Goal: Obtain resource: Obtain resource

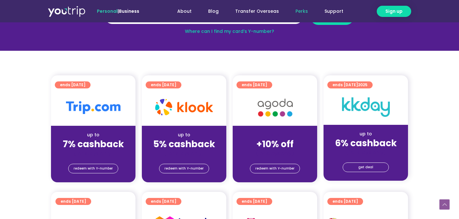
scroll to position [120, 0]
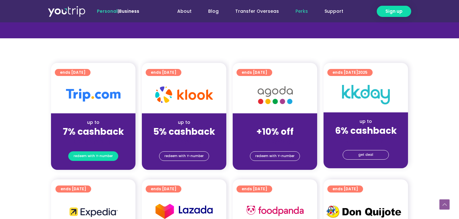
click at [104, 152] on span "redeem with Y-number" at bounding box center [93, 155] width 39 height 9
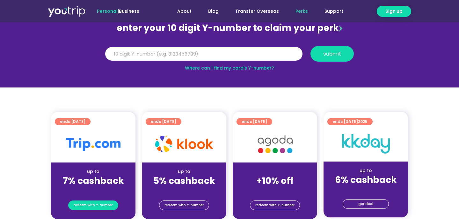
scroll to position [70, 0]
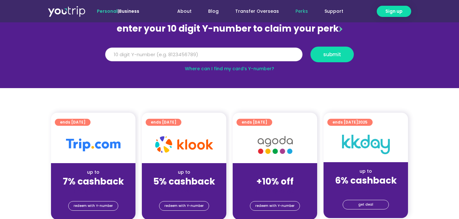
click at [173, 56] on input "Y Number" at bounding box center [203, 54] width 197 height 14
type input "8185801822"
click at [310, 47] on button "submit" at bounding box center [331, 55] width 43 height 16
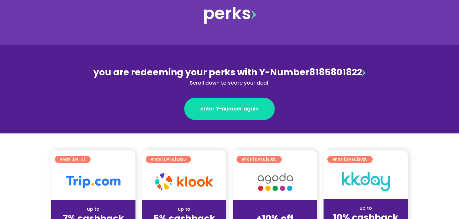
scroll to position [86, 0]
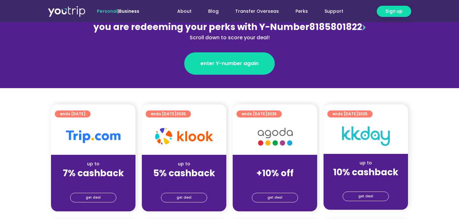
click at [103, 202] on div "get deal" at bounding box center [93, 199] width 84 height 26
click at [91, 196] on span "get deal" at bounding box center [93, 197] width 15 height 9
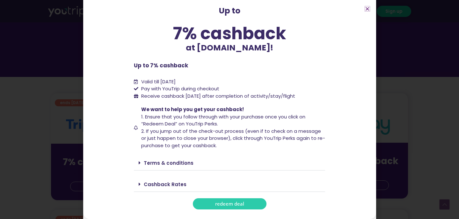
scroll to position [98, 0]
click at [174, 166] on div "Terms & conditions" at bounding box center [229, 162] width 191 height 15
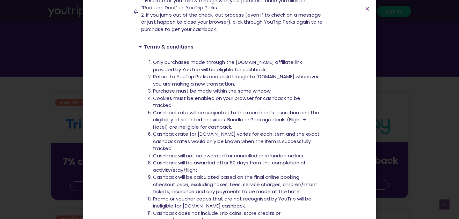
scroll to position [218, 0]
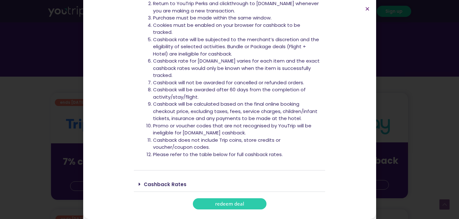
click at [163, 179] on div "Cashback Rates" at bounding box center [229, 184] width 191 height 15
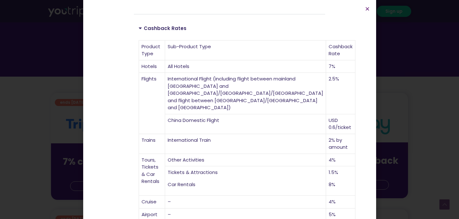
scroll to position [428, 0]
